Goal: Check status: Check status

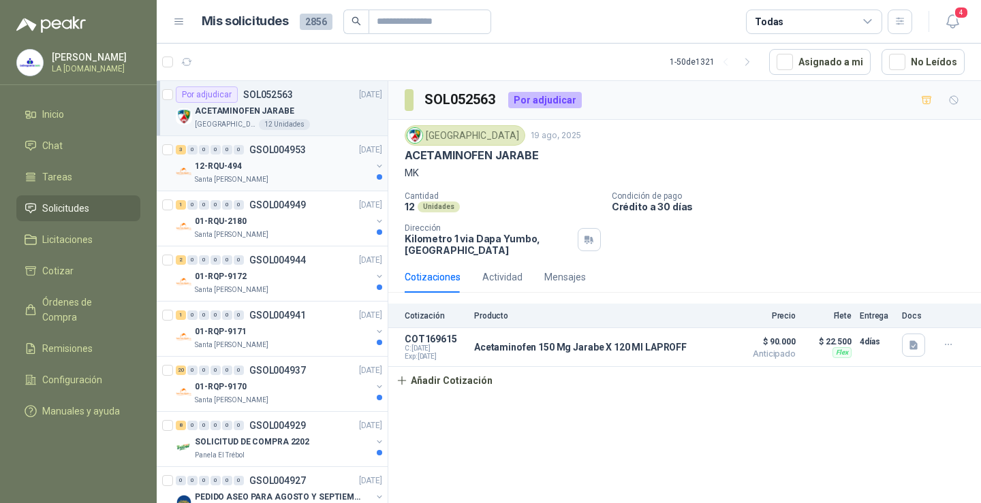
click at [255, 168] on div "12-RQU-494" at bounding box center [283, 166] width 176 height 16
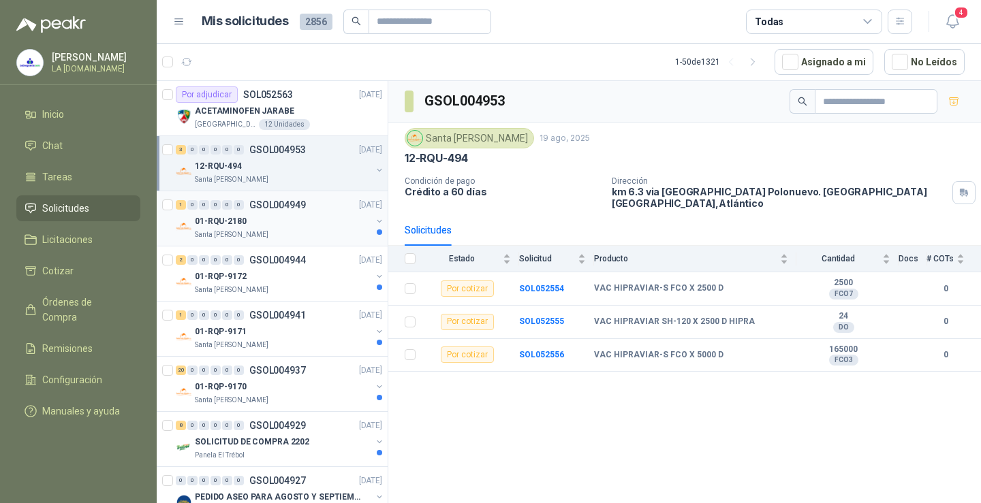
click at [305, 221] on div "01-RQU-2180" at bounding box center [283, 221] width 176 height 16
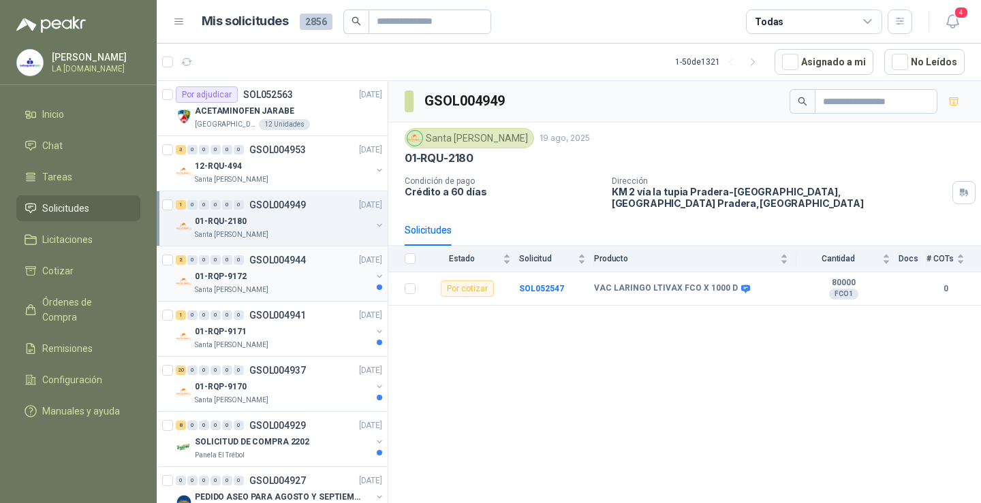
click at [309, 266] on div "2 0 0 0 0 0 GSOL004944 [DATE]" at bounding box center [280, 260] width 209 height 16
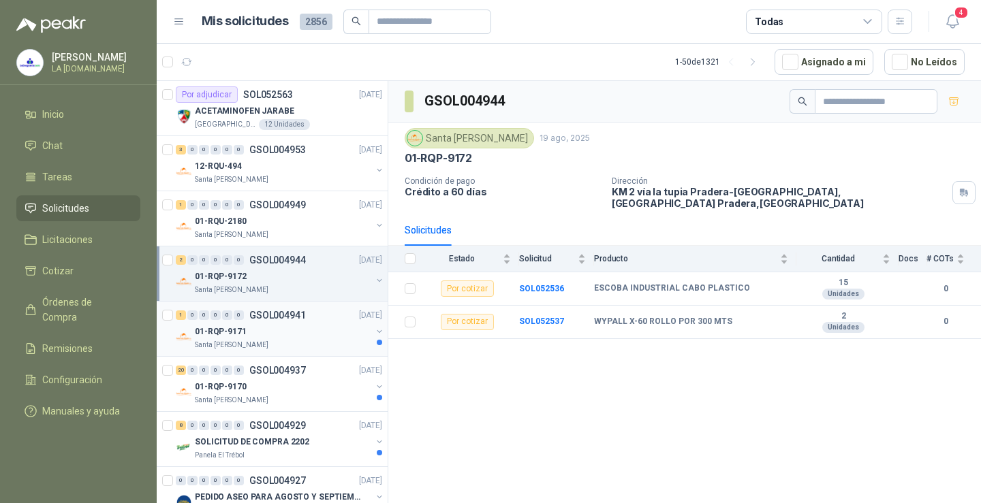
click at [324, 329] on div "01-RQP-9171" at bounding box center [283, 332] width 176 height 16
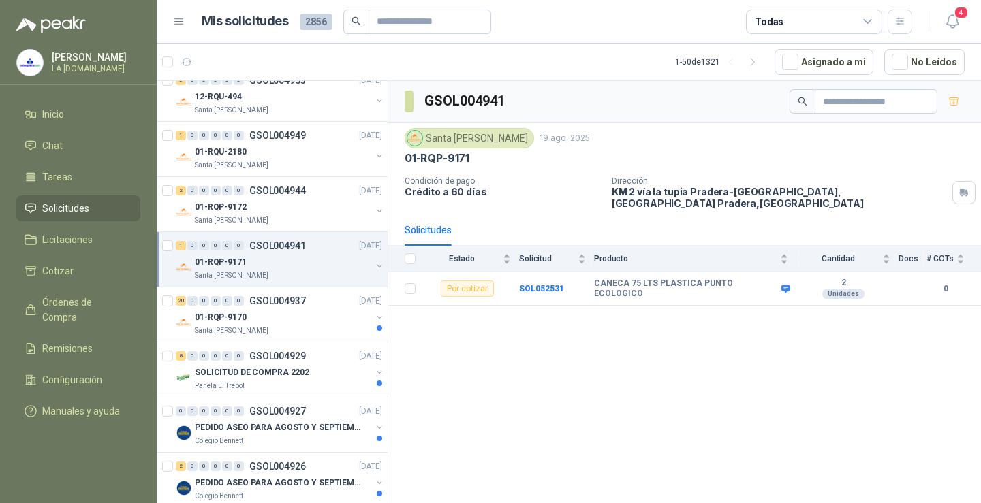
scroll to position [136, 0]
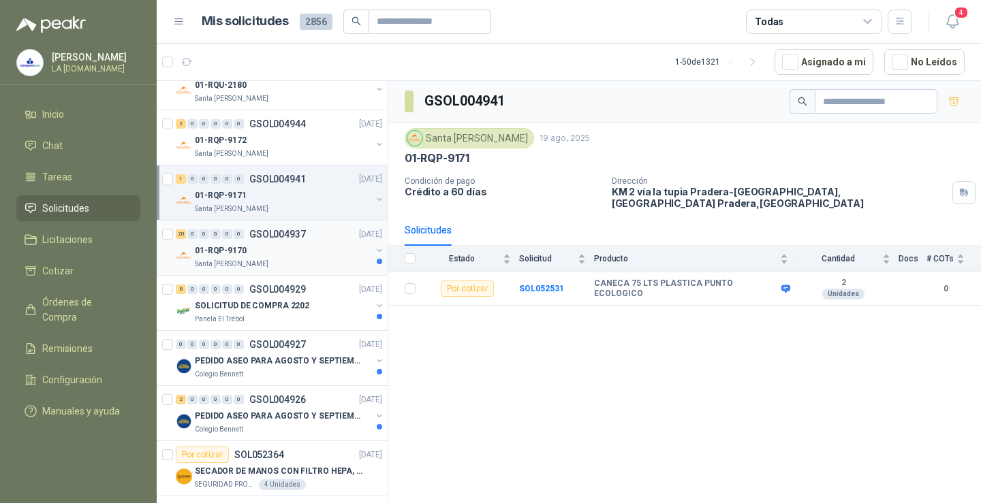
click at [340, 257] on div "01-RQP-9170" at bounding box center [283, 250] width 176 height 16
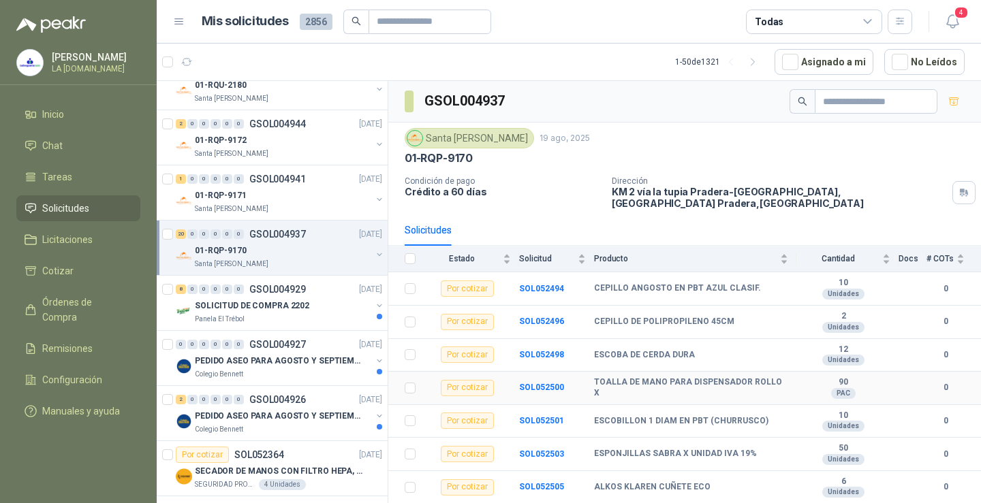
scroll to position [204, 0]
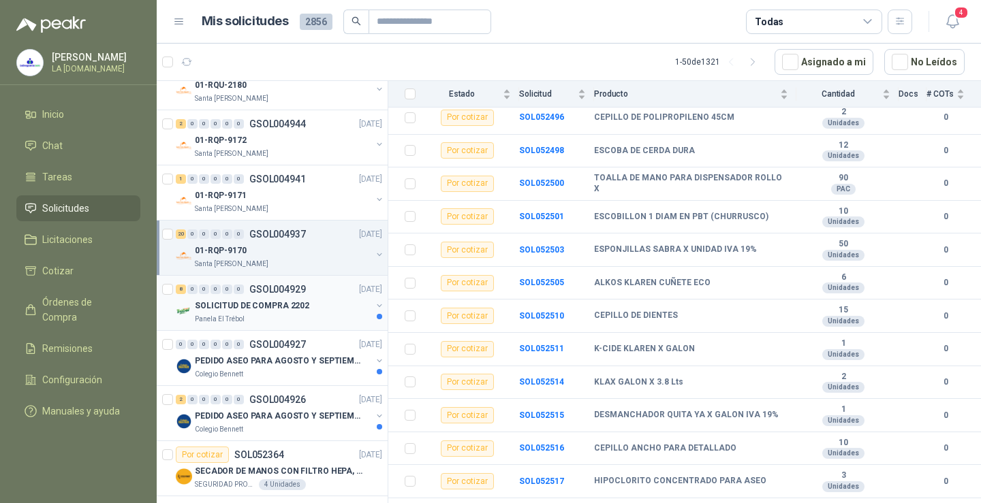
click at [332, 322] on div "Panela El Trébol" at bounding box center [283, 319] width 176 height 11
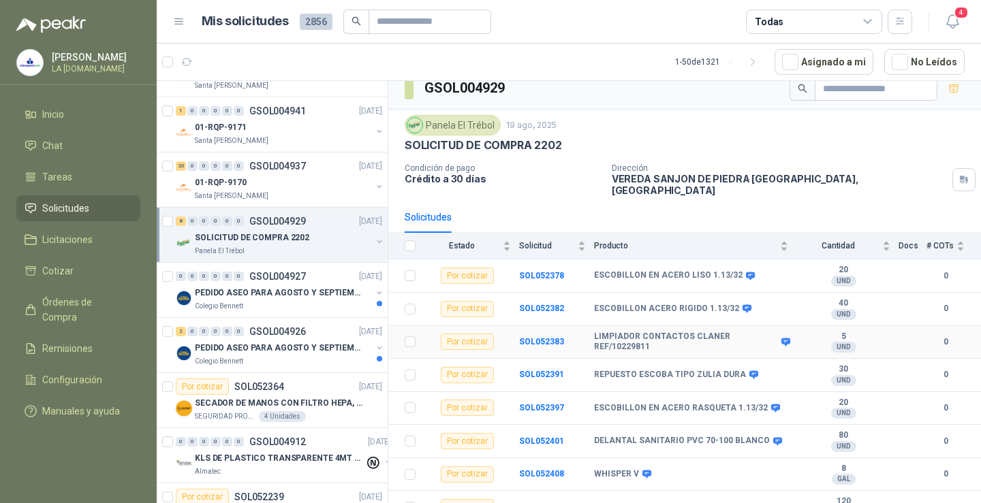
scroll to position [20, 0]
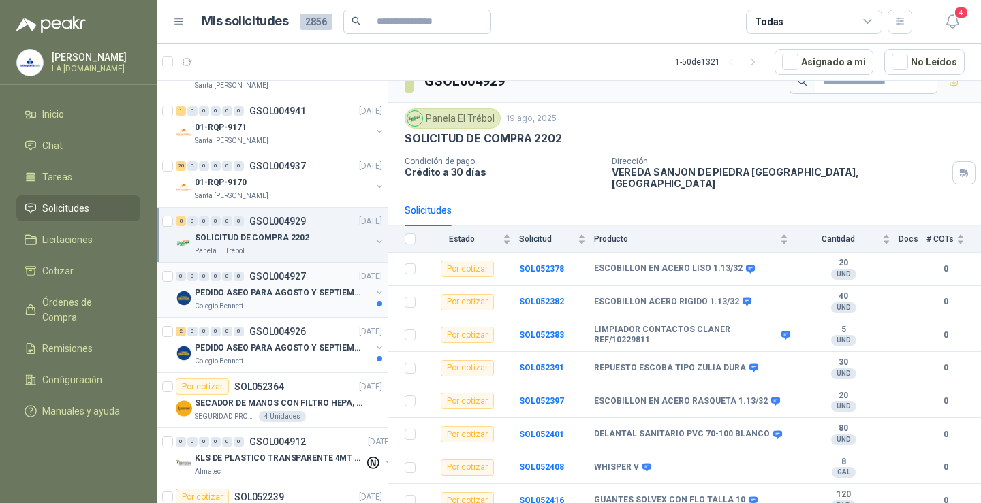
click at [362, 307] on div "Colegio Bennett" at bounding box center [283, 306] width 176 height 11
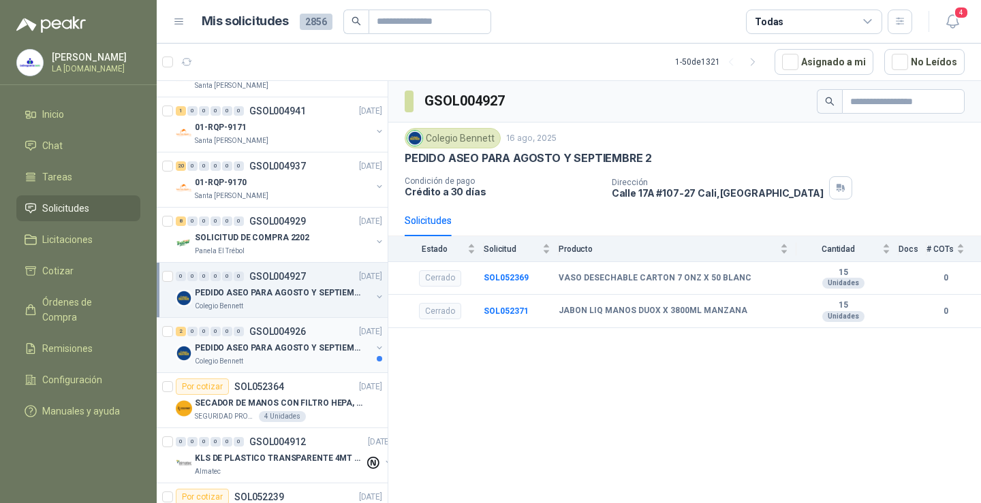
click at [331, 358] on div "Colegio Bennett" at bounding box center [283, 361] width 176 height 11
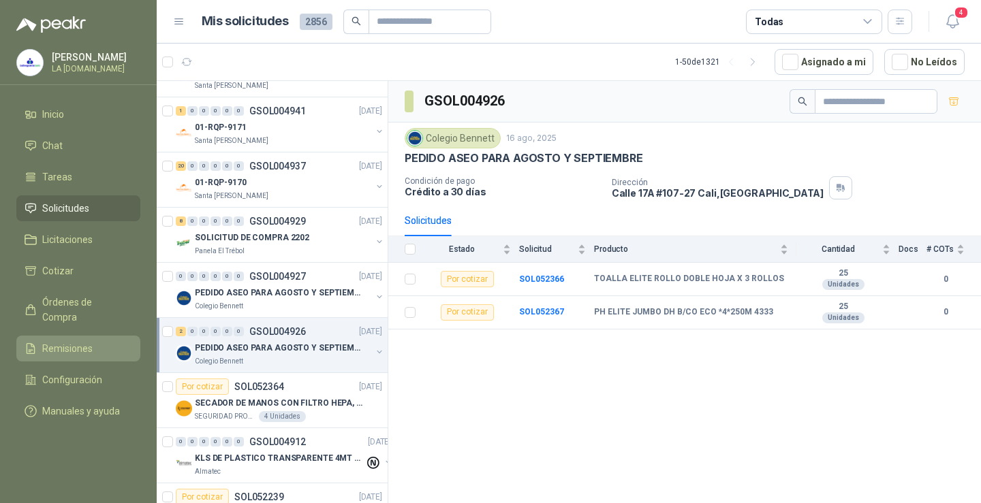
click at [65, 341] on span "Remisiones" at bounding box center [67, 348] width 50 height 15
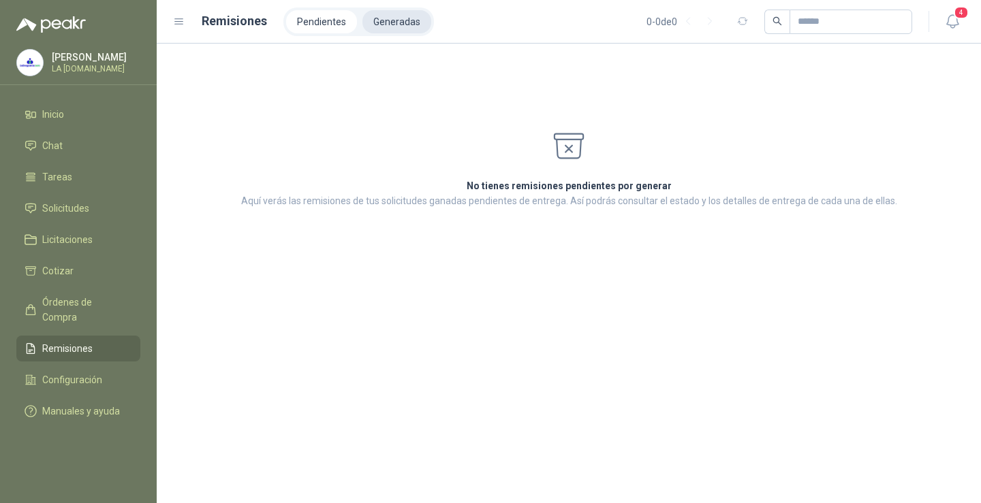
click at [402, 26] on li "Generadas" at bounding box center [396, 21] width 69 height 23
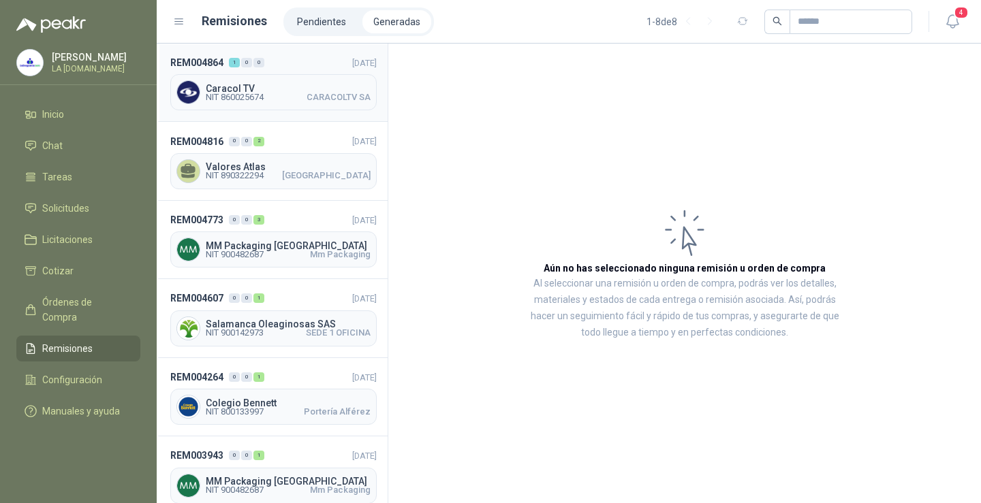
click at [289, 86] on span "Caracol TV" at bounding box center [288, 89] width 165 height 10
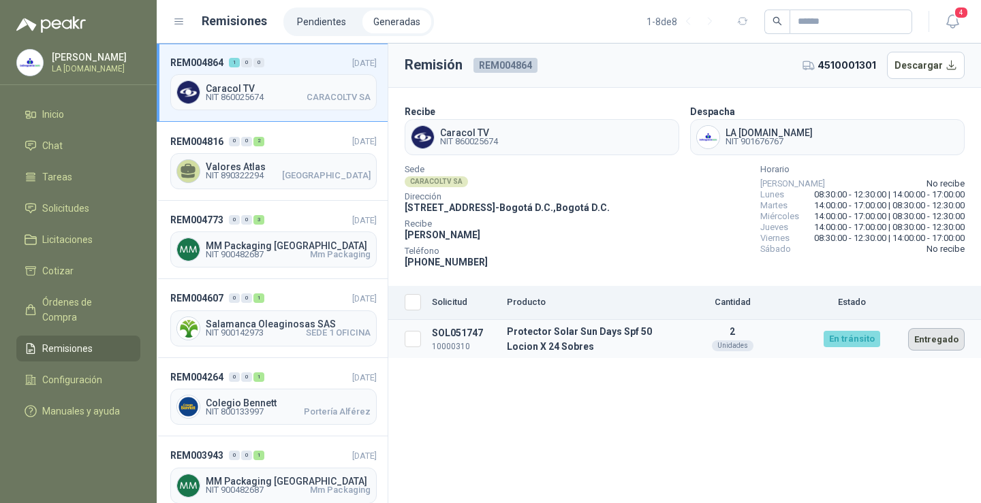
click at [925, 339] on button "Entregado" at bounding box center [936, 339] width 57 height 22
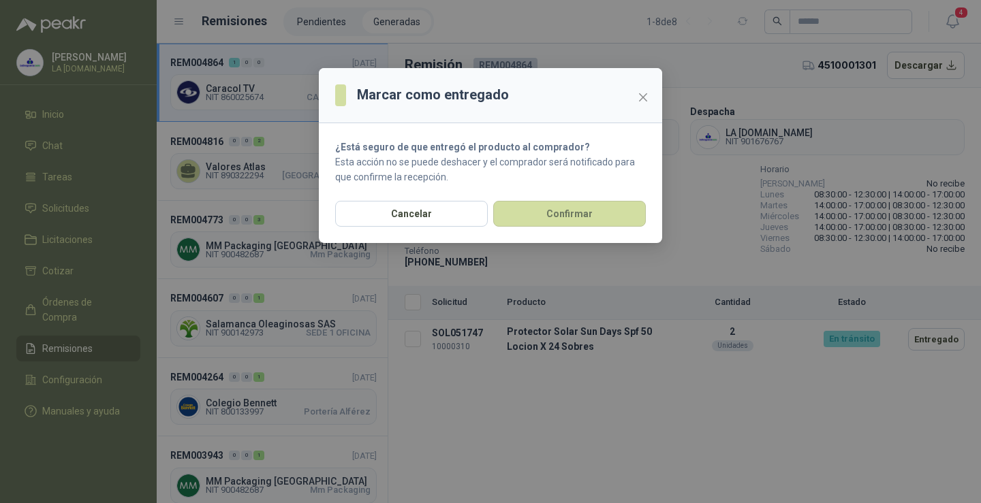
click at [561, 199] on section "¿Está seguro de que entregó el producto al comprador? Esta acción no se puede d…" at bounding box center [490, 162] width 343 height 78
click at [561, 209] on button "Confirmar" at bounding box center [569, 214] width 153 height 26
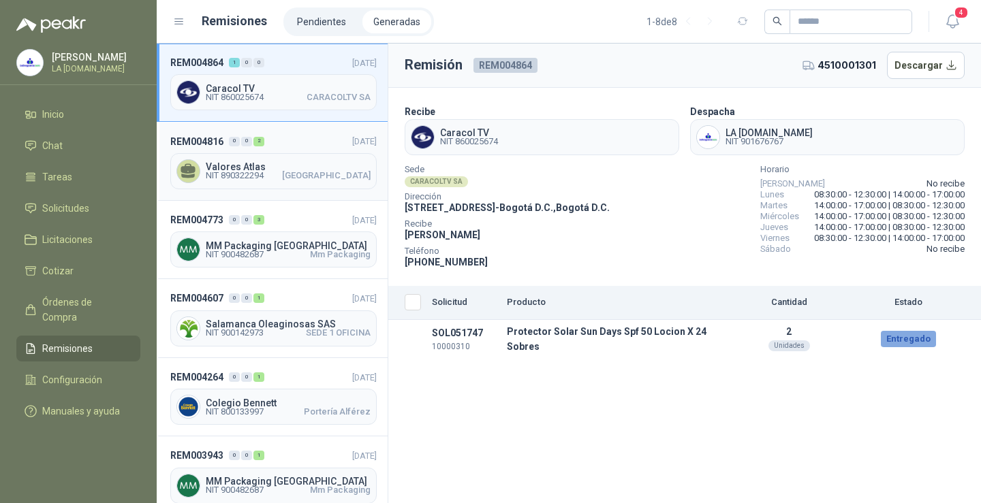
click at [268, 165] on span "Valores Atlas" at bounding box center [288, 167] width 165 height 10
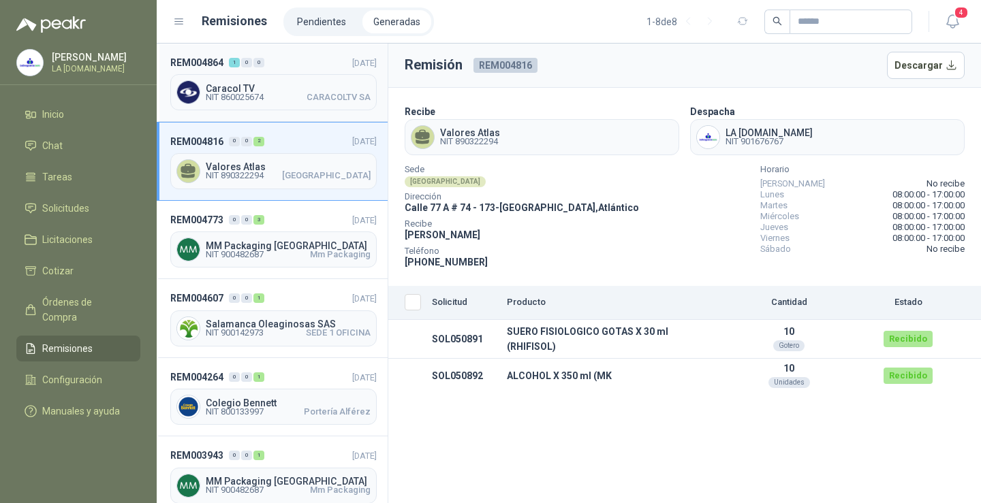
click at [296, 100] on span "NIT 860025674 CARACOLTV SA" at bounding box center [288, 97] width 165 height 8
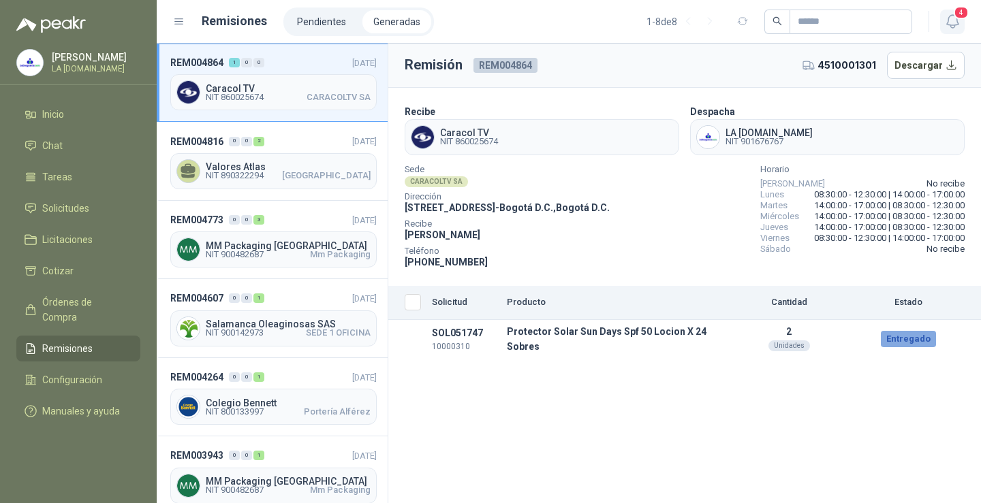
click at [949, 25] on icon "button" at bounding box center [952, 21] width 12 height 13
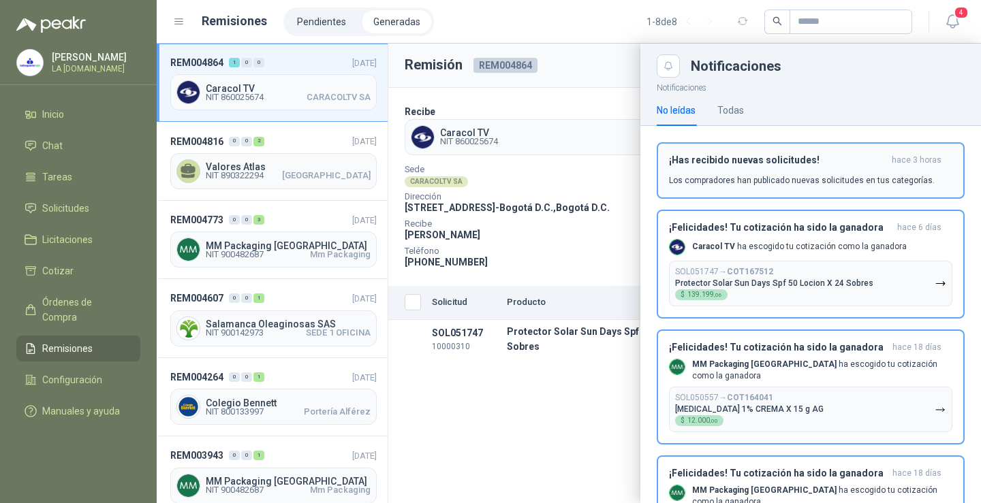
click at [815, 167] on div "¡Has recibido nuevas solicitudes! hace 3 horas Los compradores han publicado nu…" at bounding box center [810, 171] width 283 height 32
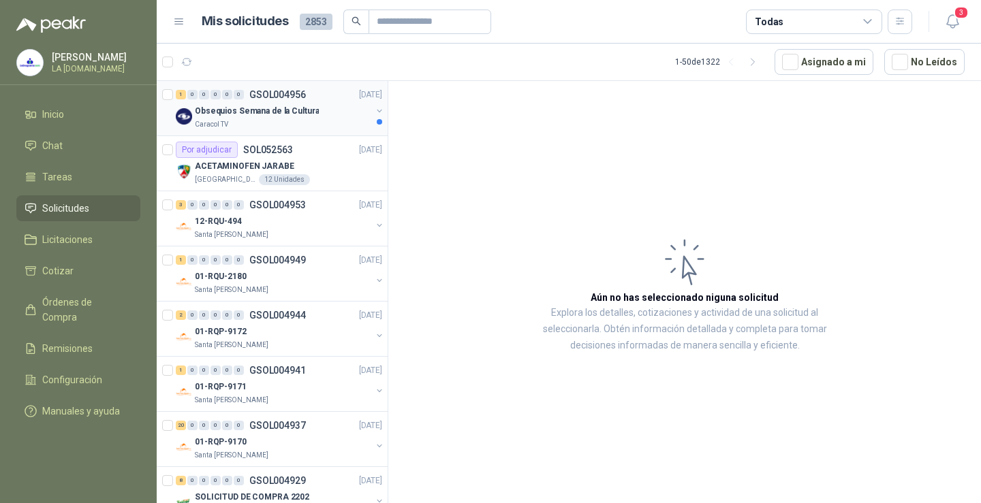
click at [307, 125] on div "Caracol TV" at bounding box center [283, 124] width 176 height 11
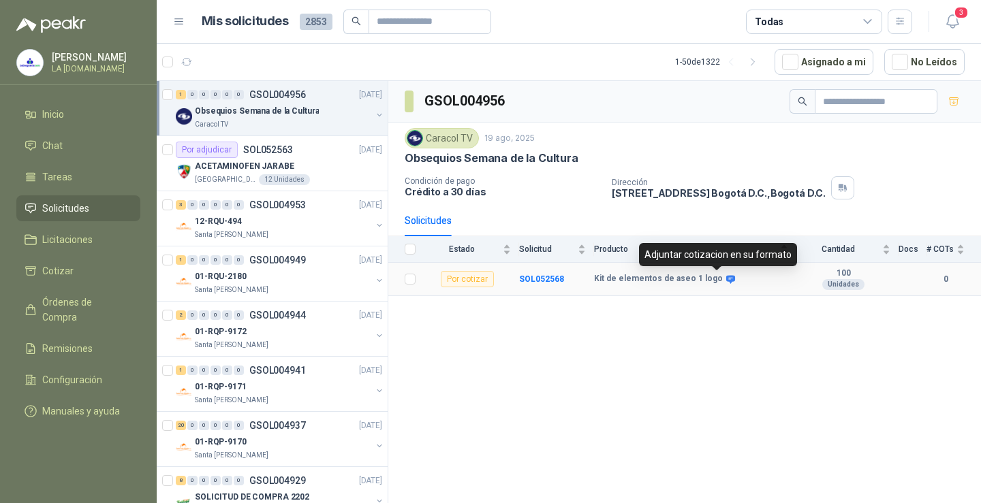
click at [726, 281] on icon at bounding box center [730, 279] width 9 height 8
click at [723, 280] on span at bounding box center [728, 279] width 10 height 10
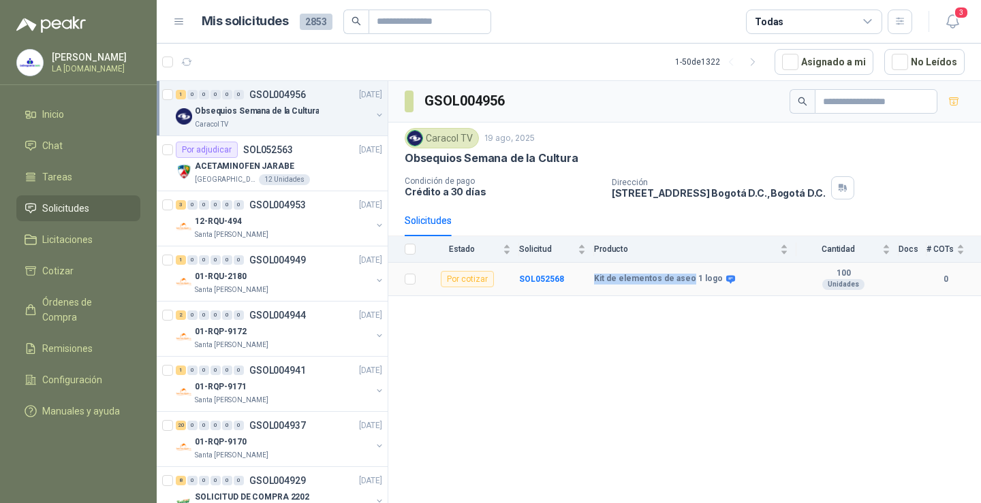
drag, startPoint x: 594, startPoint y: 279, endPoint x: 686, endPoint y: 282, distance: 92.0
click at [686, 282] on b "Kit de elementos de aseo 1 logo" at bounding box center [658, 279] width 129 height 11
copy b "Kit de elementos de aseo"
click at [67, 204] on span "Solicitudes" at bounding box center [65, 208] width 47 height 15
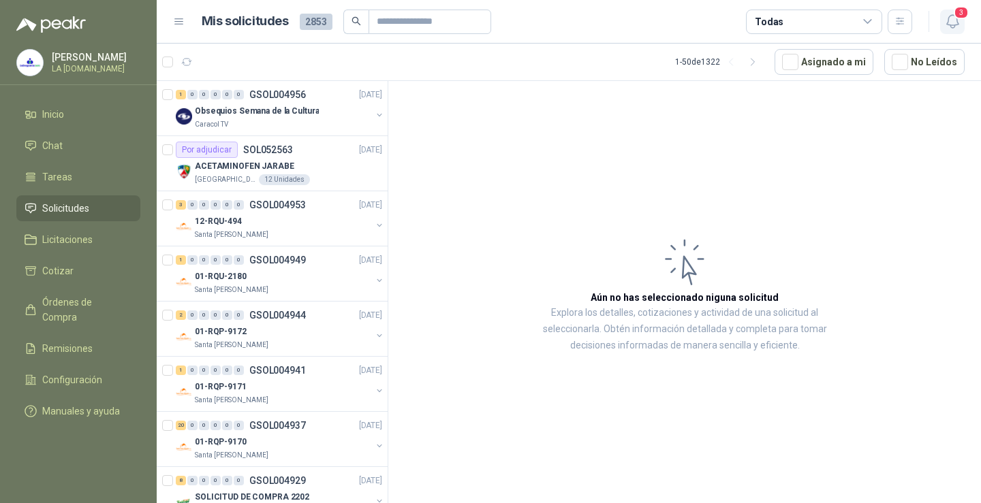
click at [956, 21] on icon "button" at bounding box center [952, 21] width 12 height 13
